Goal: Task Accomplishment & Management: Use online tool/utility

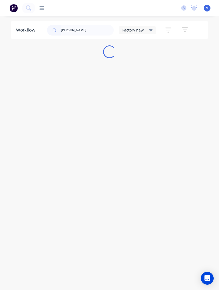
type input "Dave pa"
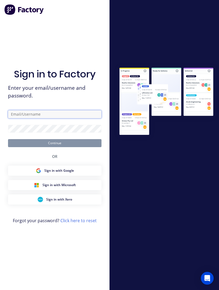
click at [73, 117] on input "text" at bounding box center [54, 114] width 93 height 8
click at [78, 218] on div "Sign in to Factory Enter your email/username and password. Continue OR Sign in …" at bounding box center [54, 150] width 93 height 271
click at [61, 116] on input "text" at bounding box center [54, 114] width 93 height 8
type input "[EMAIL_ADDRESS][DOMAIN_NAME]"
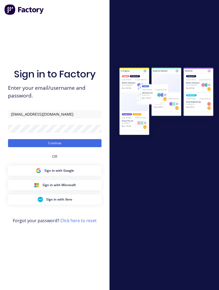
click at [78, 147] on button "Continue" at bounding box center [54, 143] width 93 height 8
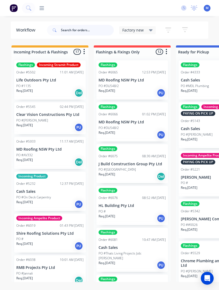
click at [73, 31] on input "text" at bounding box center [87, 30] width 53 height 11
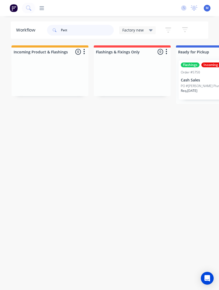
type input "Patt"
click at [208, 78] on p "Cash Sales" at bounding box center [214, 80] width 67 height 5
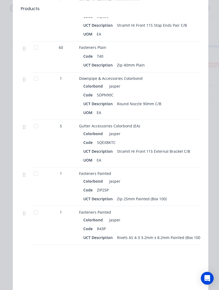
scroll to position [649, 0]
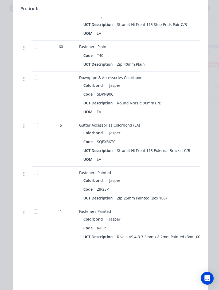
click at [36, 214] on div at bounding box center [35, 211] width 11 height 11
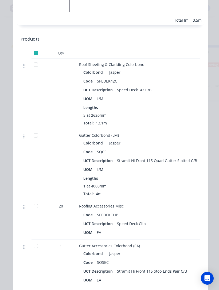
scroll to position [402, 0]
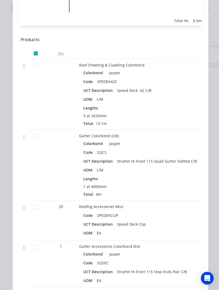
click at [35, 63] on div at bounding box center [35, 65] width 11 height 11
click at [36, 138] on div at bounding box center [35, 136] width 11 height 11
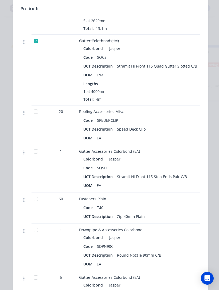
scroll to position [497, 0]
click at [37, 110] on div at bounding box center [35, 111] width 11 height 11
click at [39, 152] on div at bounding box center [35, 151] width 11 height 11
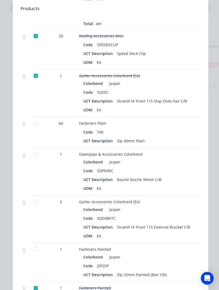
scroll to position [573, 0]
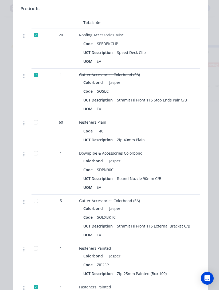
click at [33, 154] on div at bounding box center [35, 153] width 11 height 11
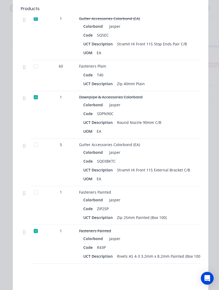
scroll to position [630, 0]
click at [35, 149] on div at bounding box center [35, 144] width 11 height 11
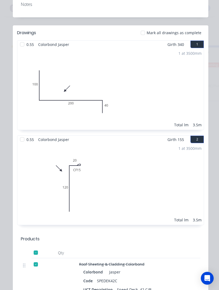
scroll to position [200, 0]
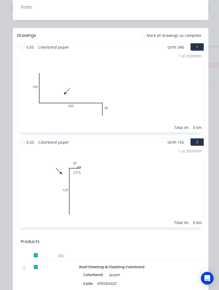
click at [146, 36] on div at bounding box center [143, 35] width 11 height 11
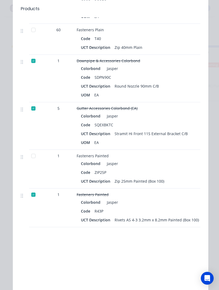
scroll to position [666, 0]
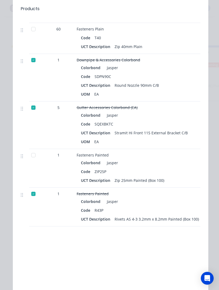
click at [33, 151] on div at bounding box center [33, 155] width 11 height 11
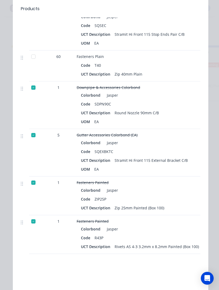
scroll to position [639, 0]
click at [32, 61] on div at bounding box center [33, 56] width 11 height 11
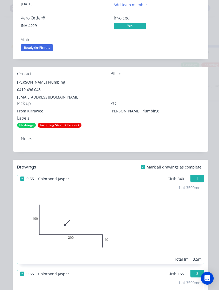
scroll to position [68, 0]
click at [53, 125] on div "Incoming Stramit Product" at bounding box center [60, 125] width 44 height 5
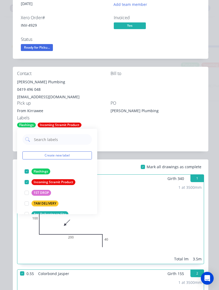
click at [43, 182] on div "Incoming Stramit Product" at bounding box center [54, 182] width 44 height 6
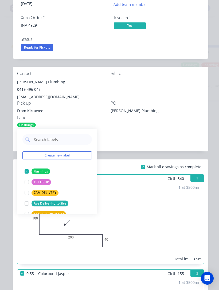
click at [37, 172] on div "Flashings" at bounding box center [41, 171] width 19 height 6
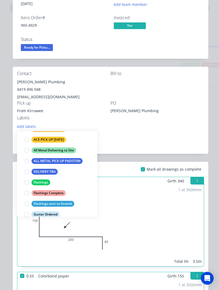
scroll to position [78, 0]
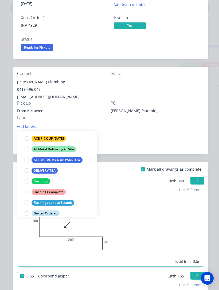
click at [41, 193] on div "Flashings Complete" at bounding box center [49, 192] width 34 height 6
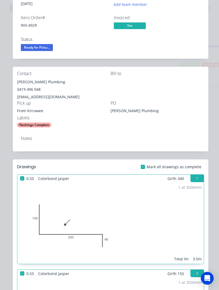
click at [32, 48] on span "Ready for Picku..." at bounding box center [37, 47] width 32 height 7
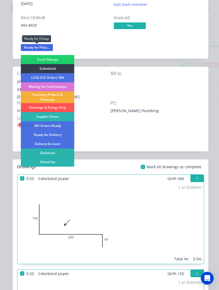
click at [40, 162] on div "Picked Up" at bounding box center [47, 162] width 53 height 9
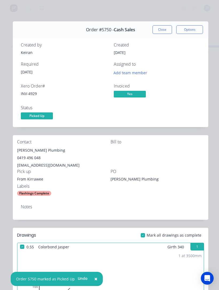
scroll to position [0, 0]
click at [165, 32] on button "Close" at bounding box center [161, 29] width 19 height 9
